Goal: Check status: Check status

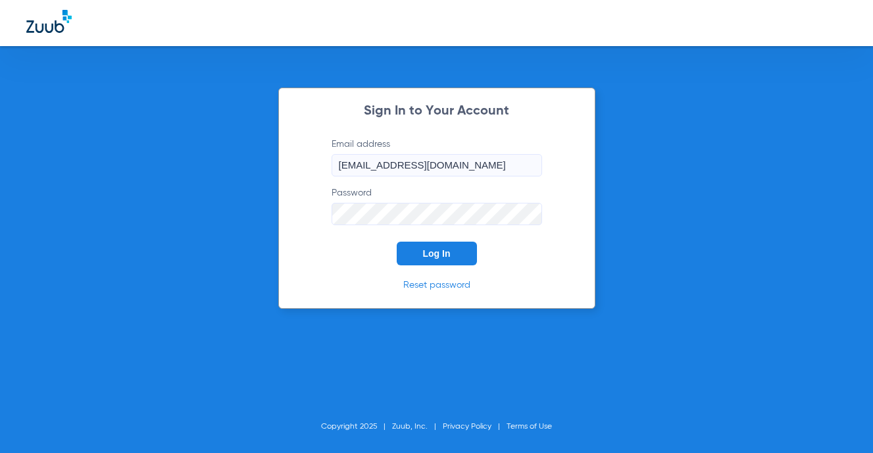
click at [450, 258] on span "Log In" at bounding box center [437, 253] width 28 height 11
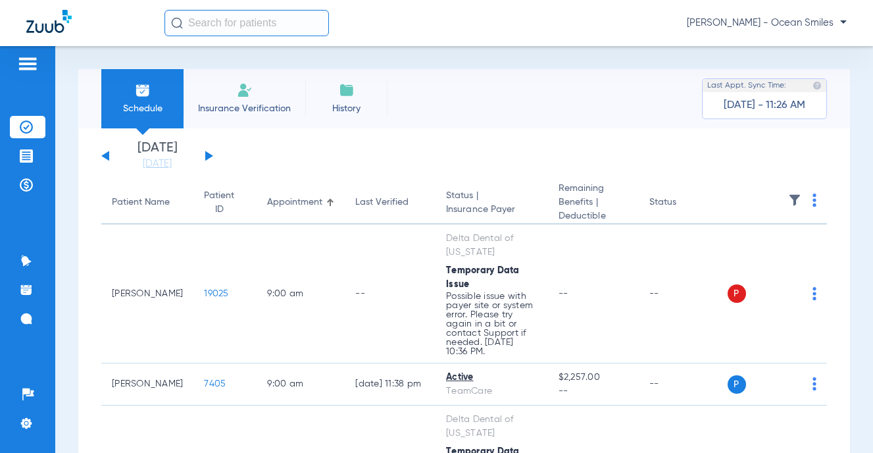
click at [207, 156] on button at bounding box center [209, 156] width 8 height 10
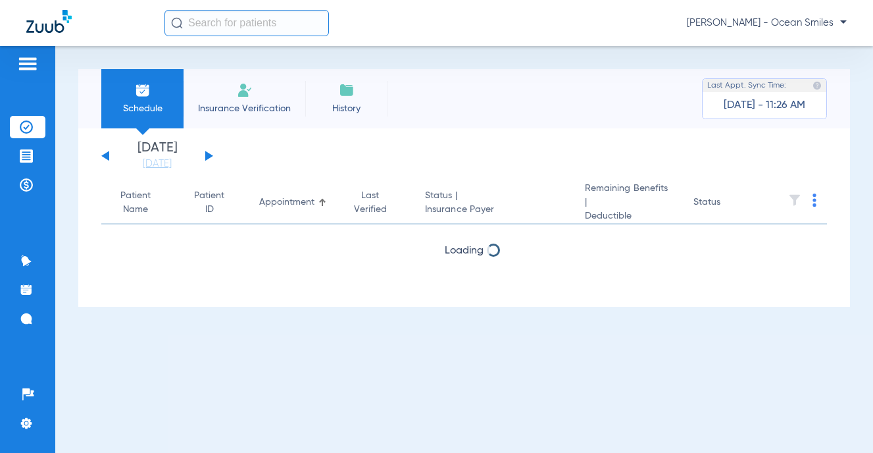
click at [206, 156] on button at bounding box center [209, 156] width 8 height 10
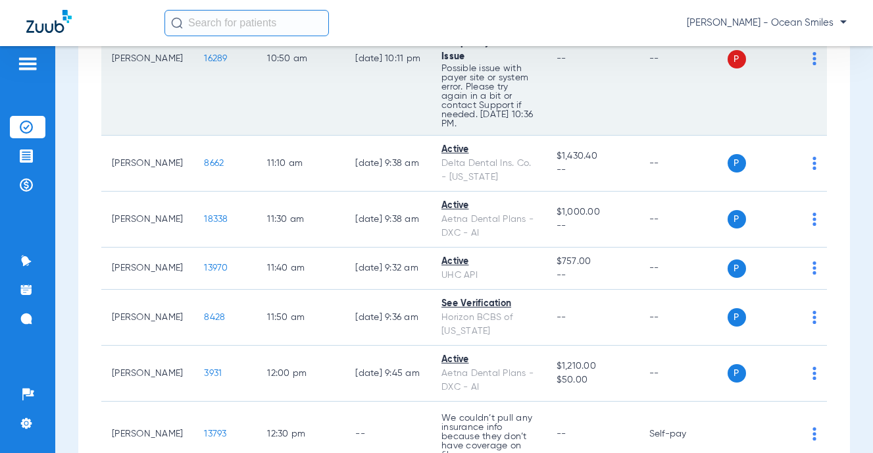
scroll to position [658, 0]
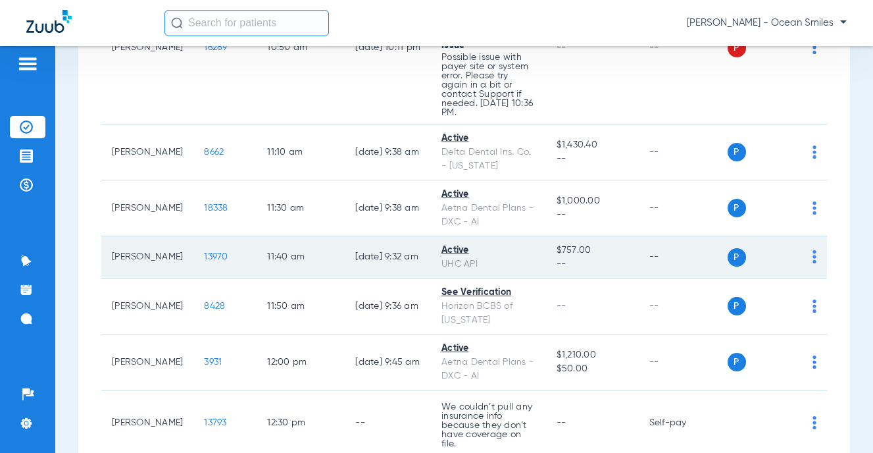
click at [312, 257] on td "11:40 AM" at bounding box center [301, 257] width 88 height 42
click at [801, 252] on div "P S" at bounding box center [773, 257] width 90 height 18
click at [813, 253] on img at bounding box center [815, 256] width 4 height 13
